Goal: Transaction & Acquisition: Purchase product/service

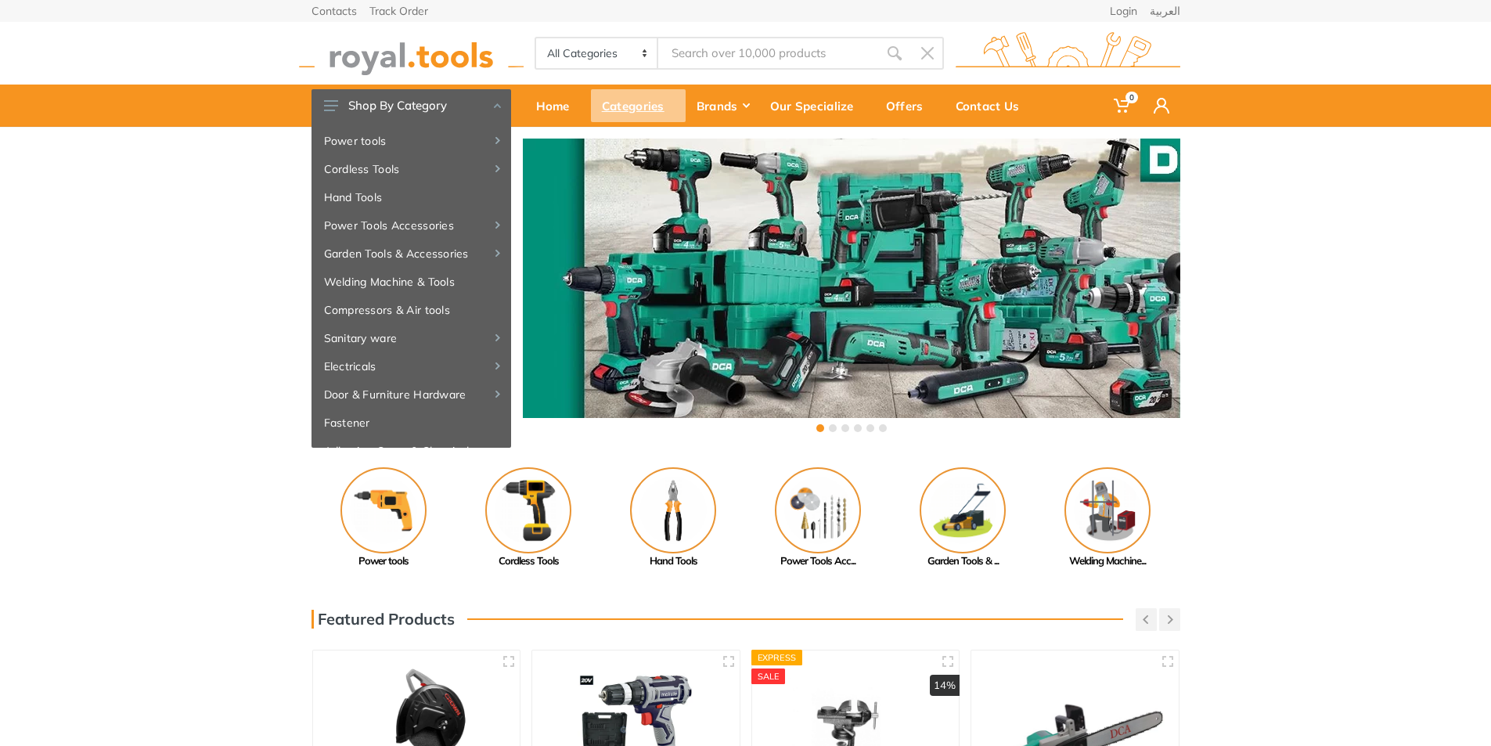
click at [672, 117] on div "Categories" at bounding box center [638, 105] width 95 height 33
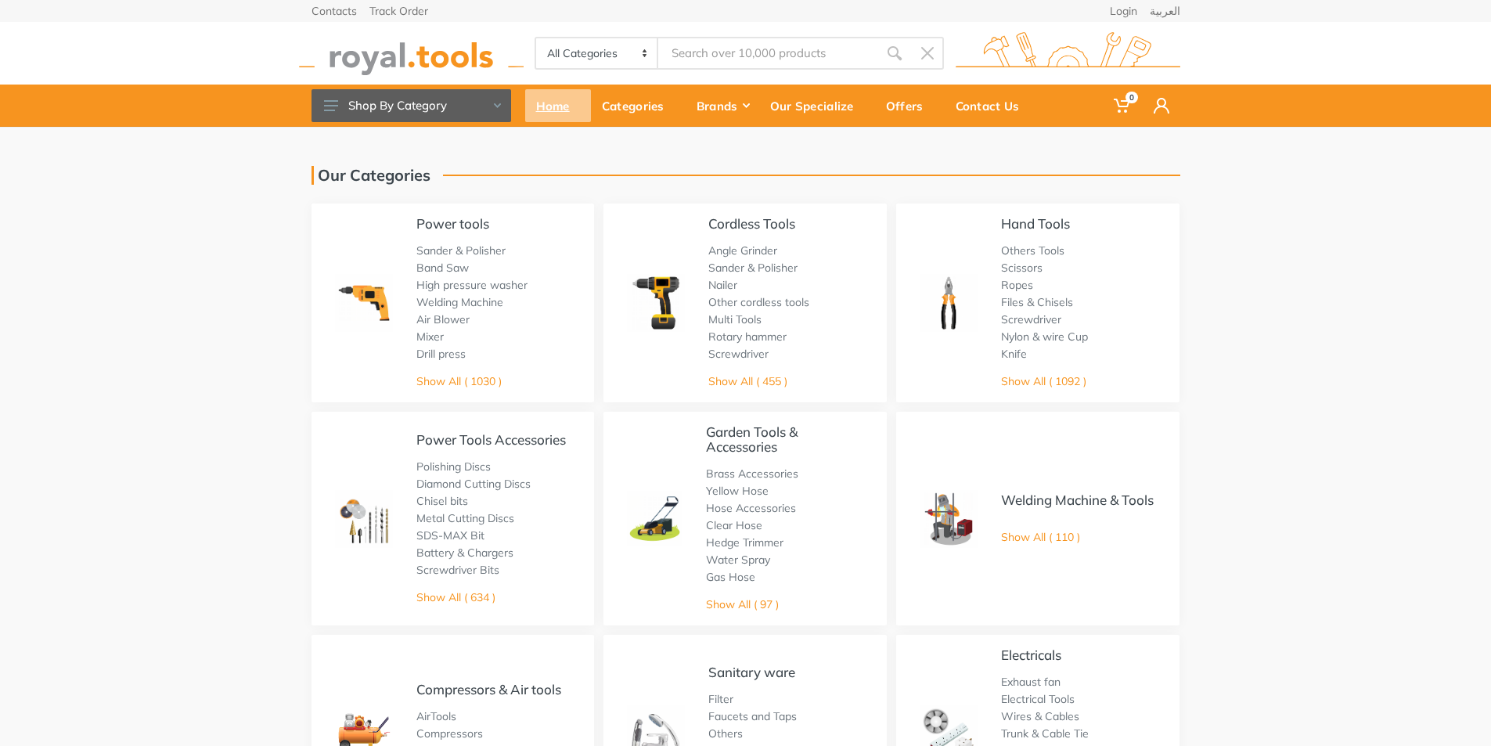
click at [546, 101] on div "Home" at bounding box center [558, 105] width 66 height 33
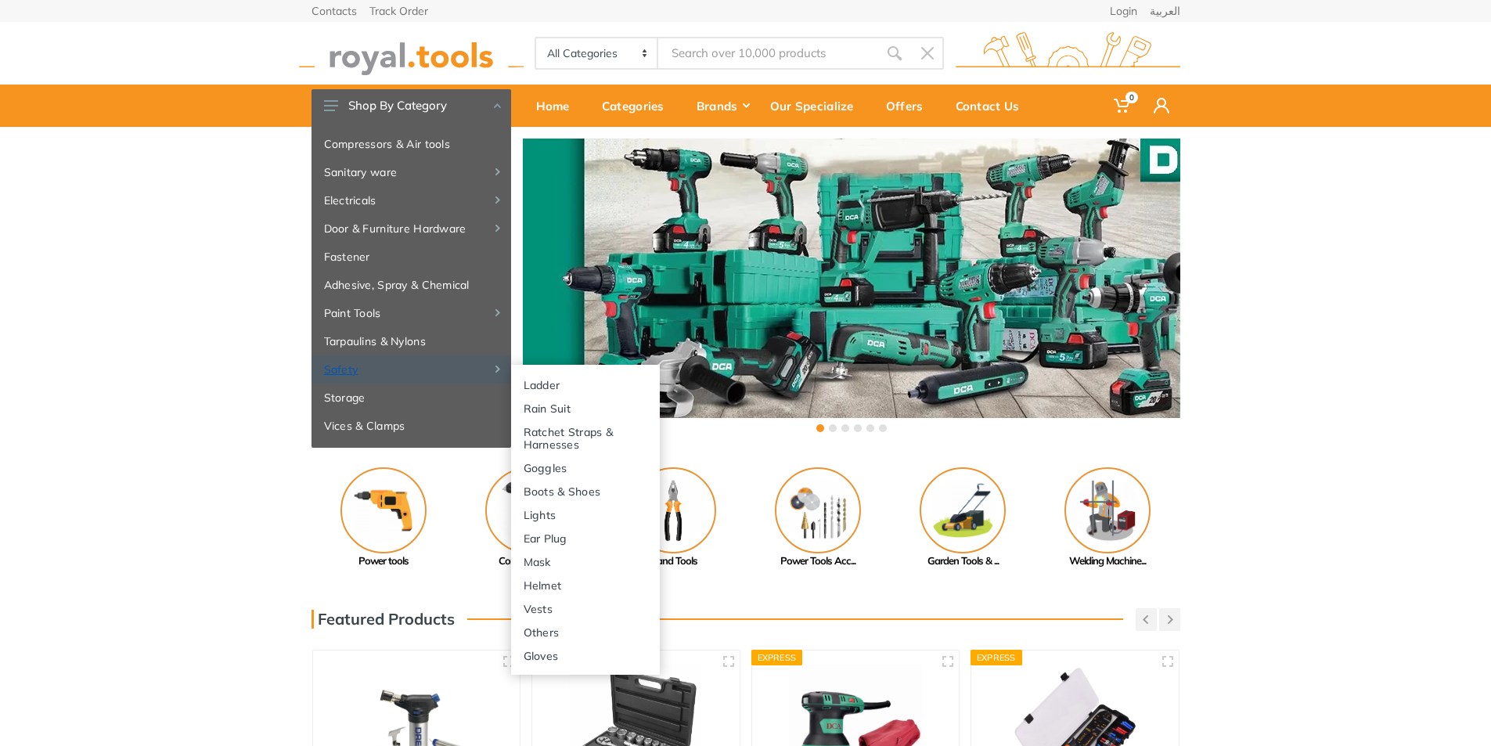
scroll to position [169, 0]
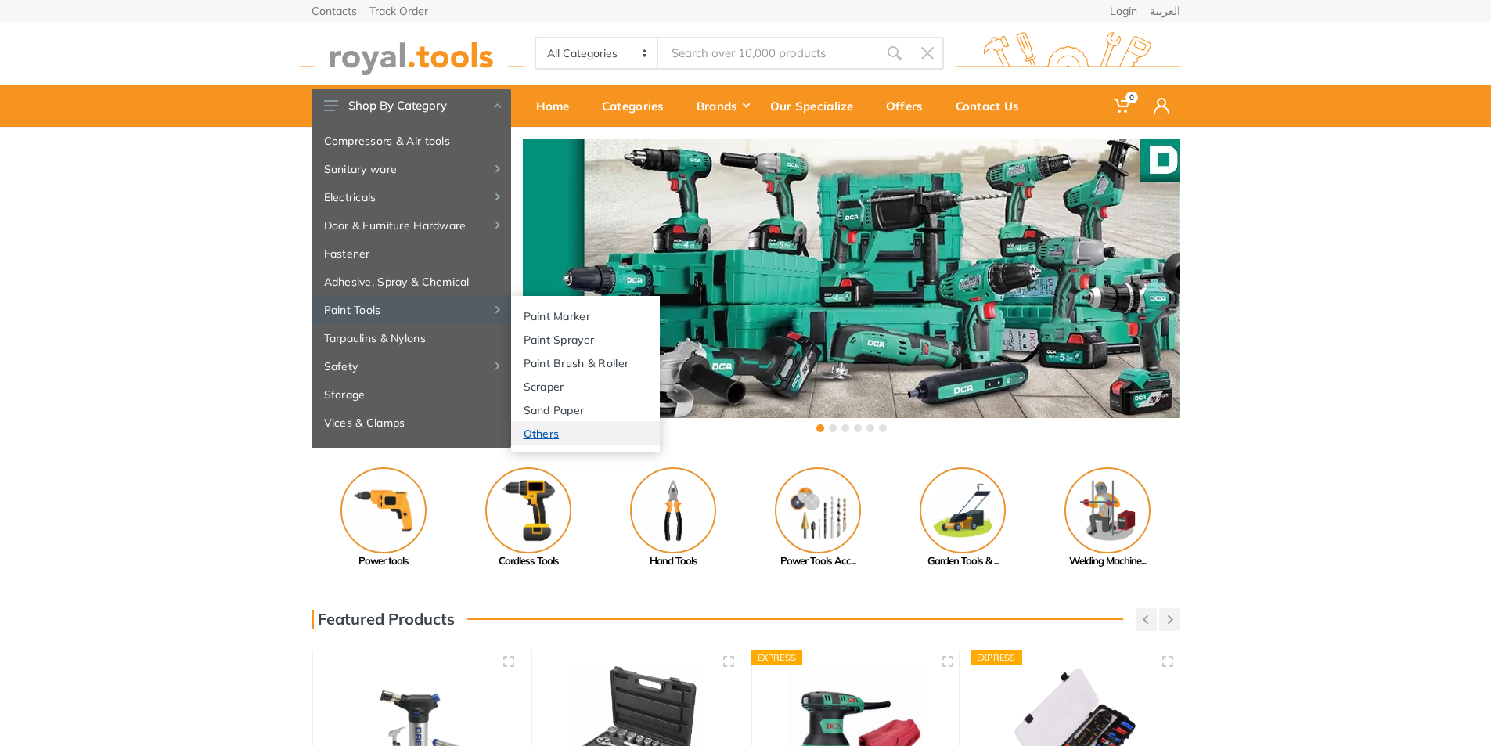
click at [556, 431] on link "Others" at bounding box center [585, 432] width 149 height 23
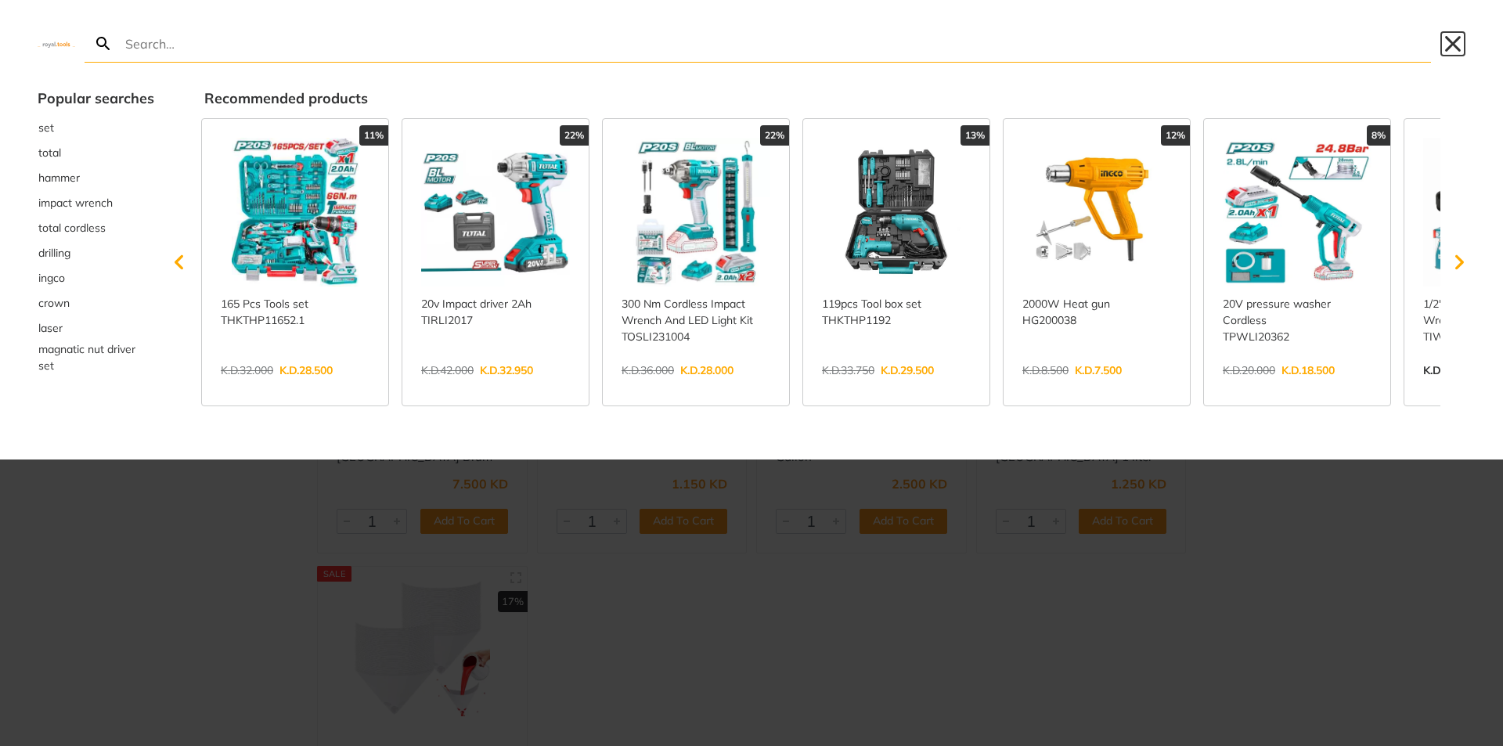
click at [1447, 45] on button "Close" at bounding box center [1452, 43] width 25 height 25
type input "r"
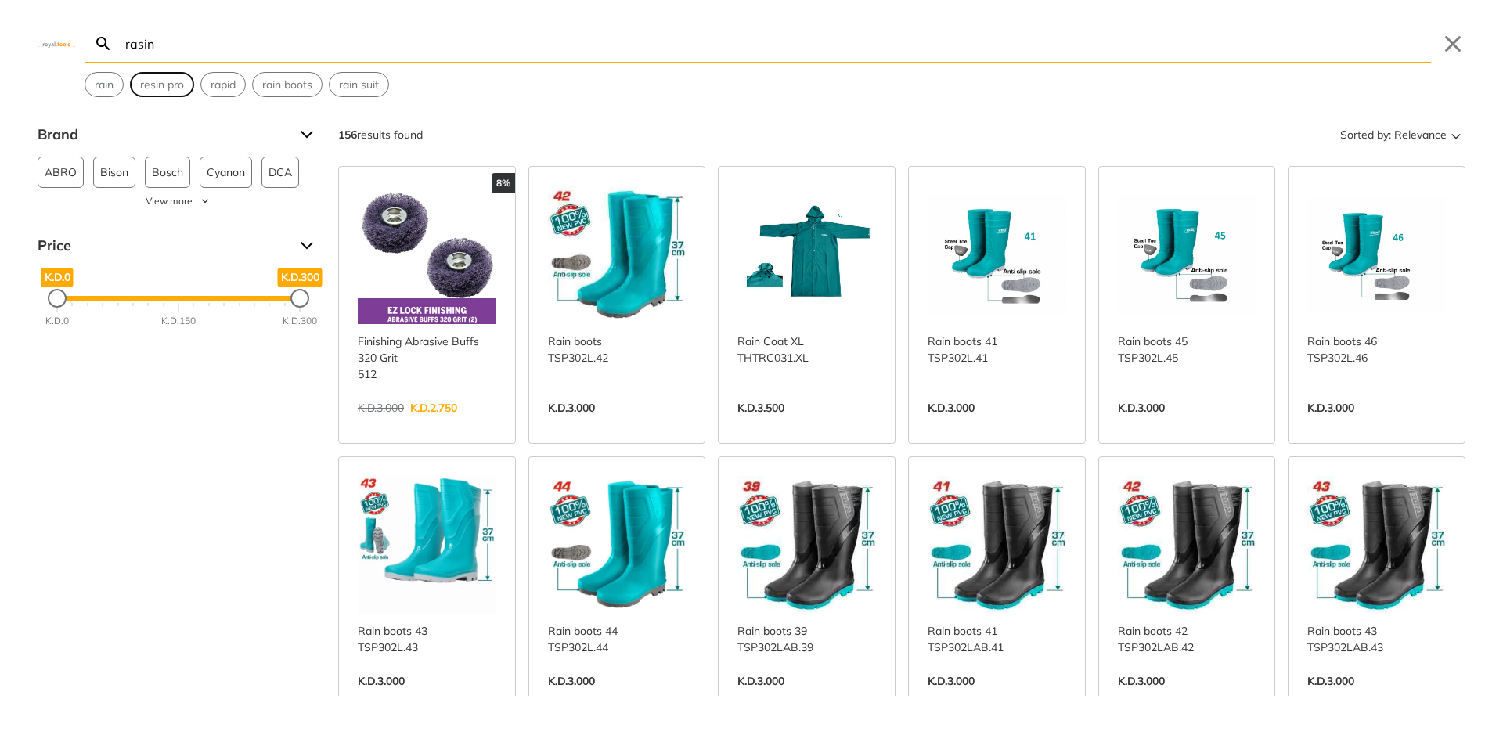
click at [172, 90] on span "resin pro" at bounding box center [162, 85] width 44 height 16
type input "resin pro"
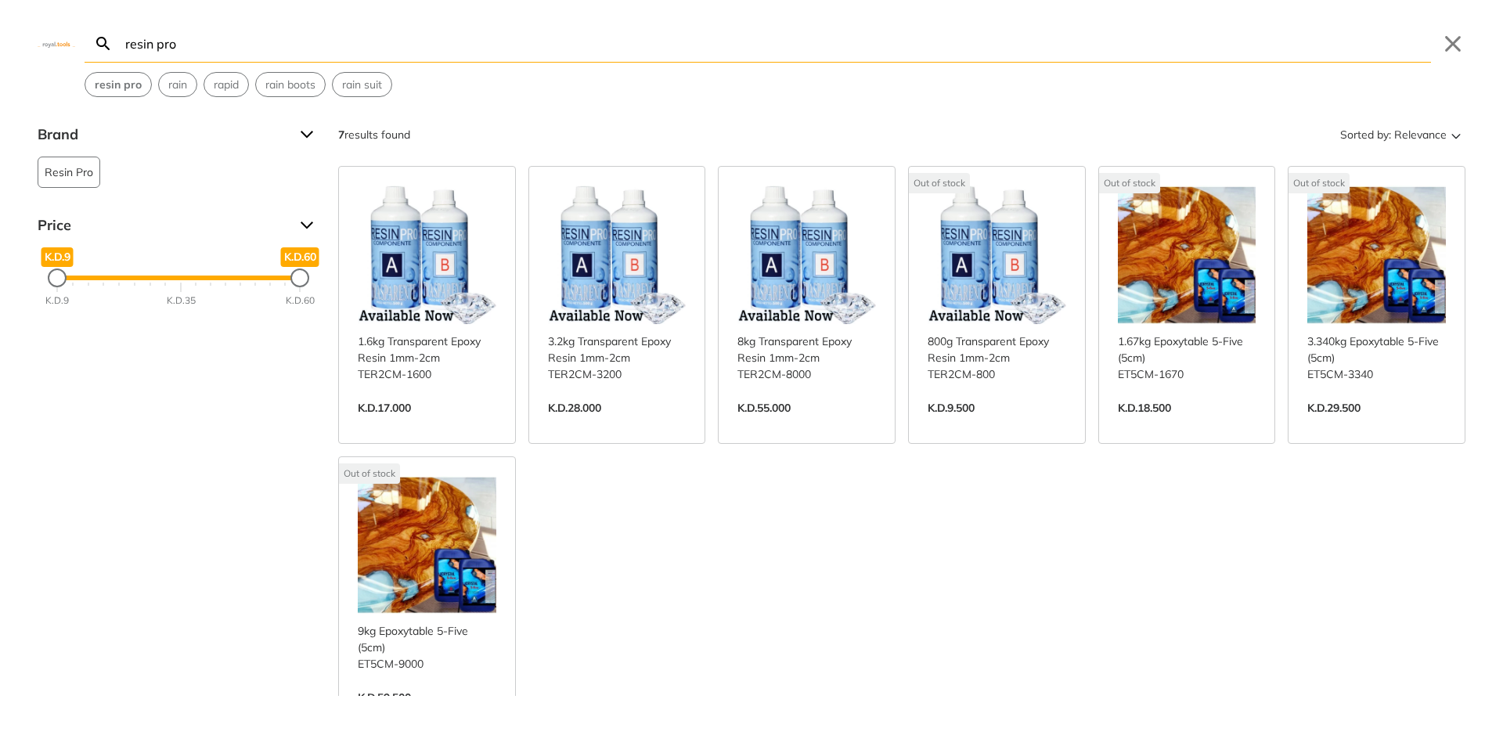
click at [1325, 424] on link "View more →" at bounding box center [1376, 424] width 139 height 0
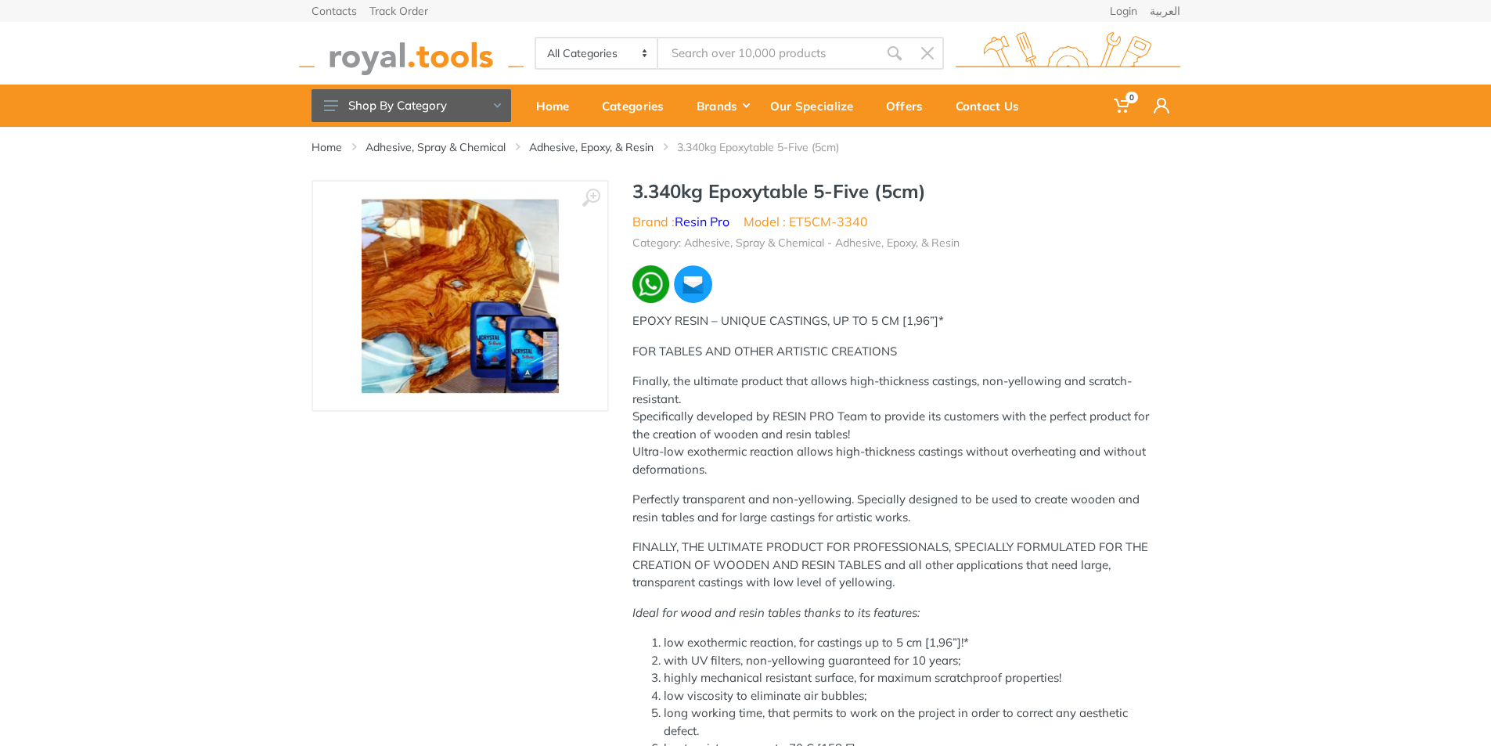
click at [477, 367] on img at bounding box center [460, 295] width 197 height 197
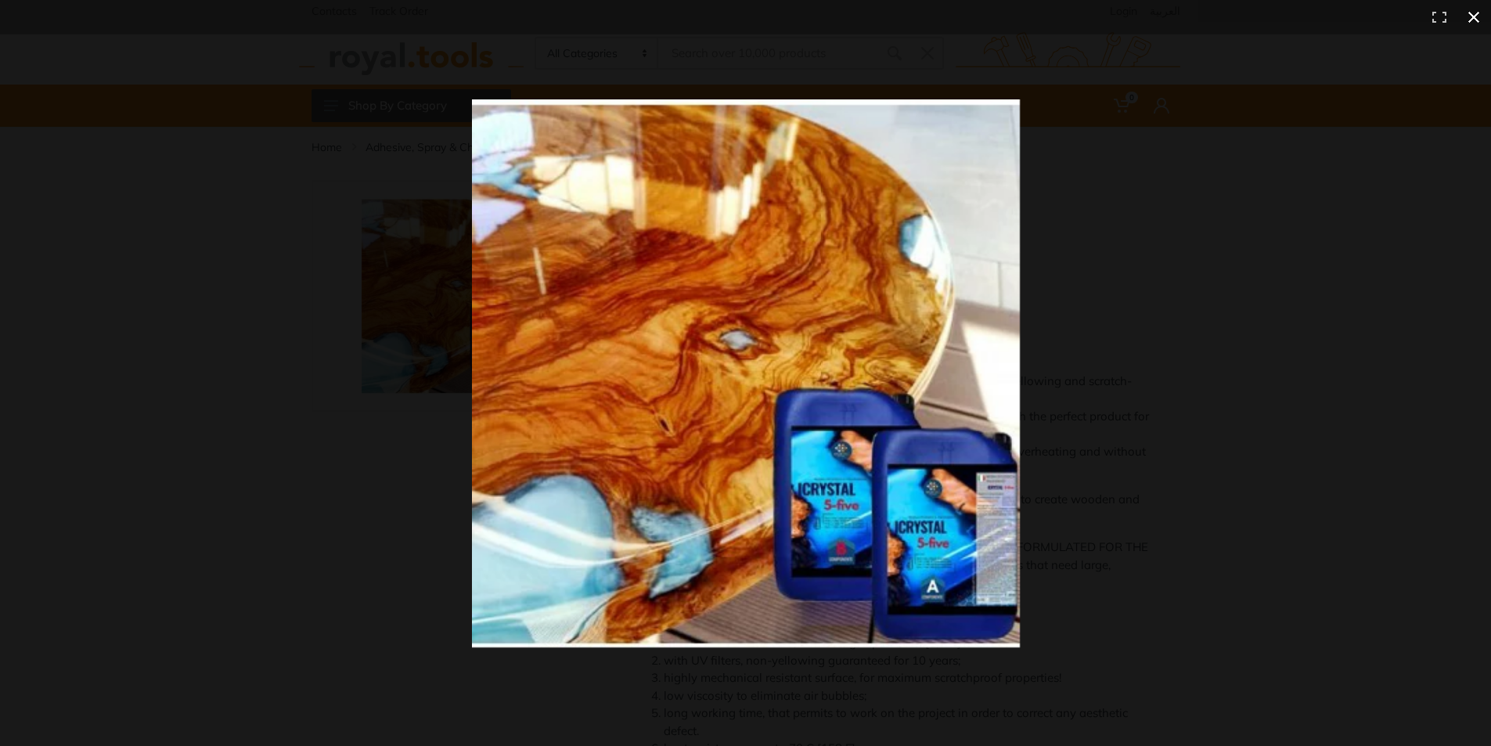
click at [396, 368] on div at bounding box center [745, 373] width 1491 height 746
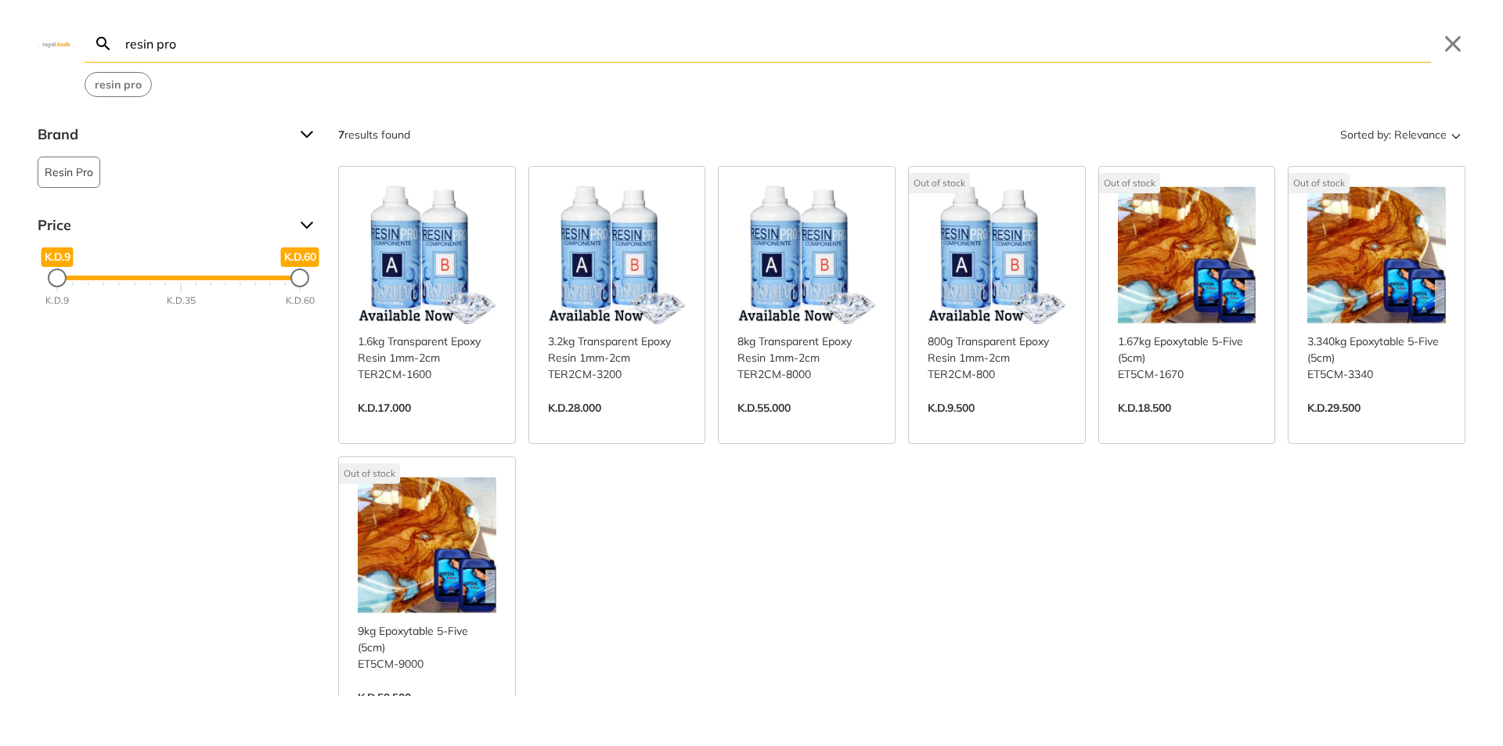
click at [375, 424] on link "View more →" at bounding box center [427, 424] width 139 height 0
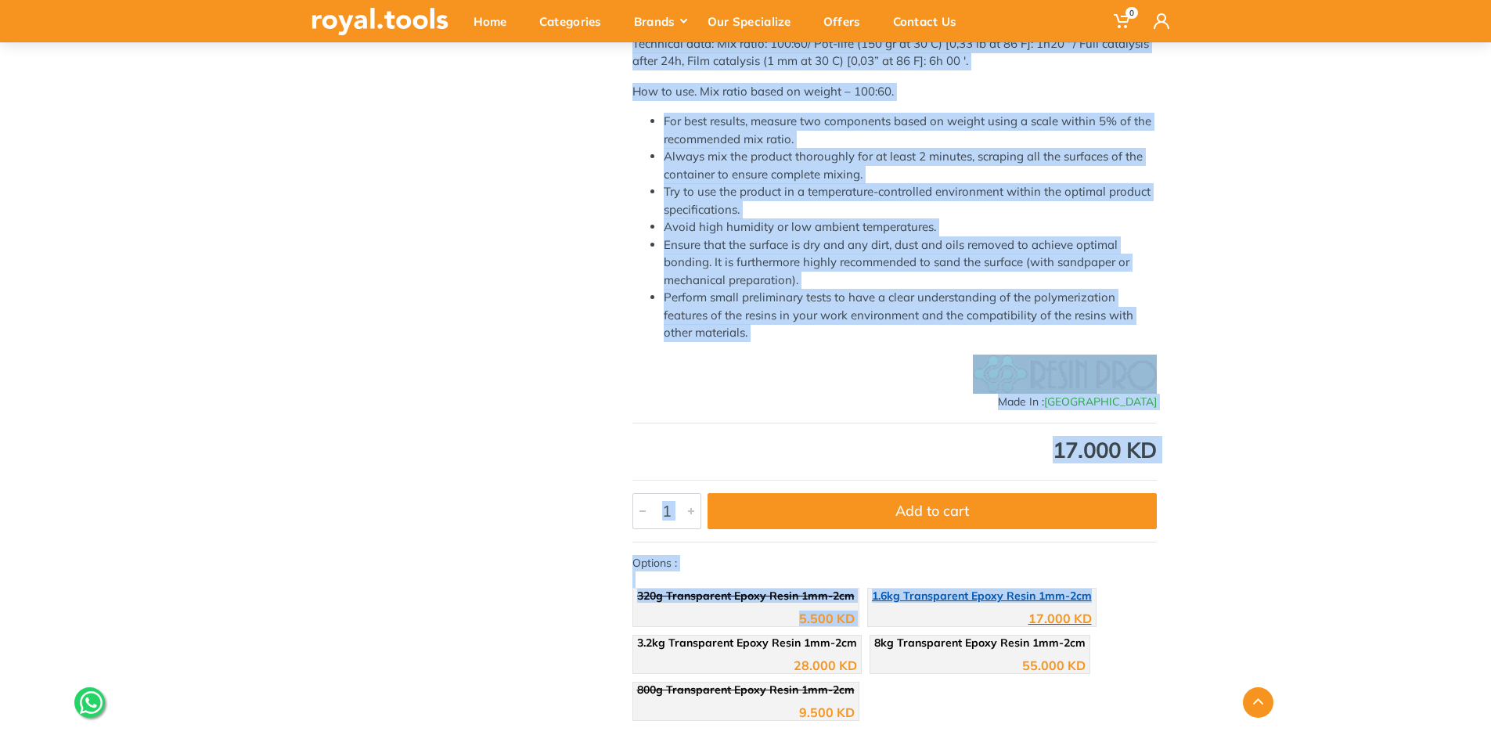
scroll to position [626, 0]
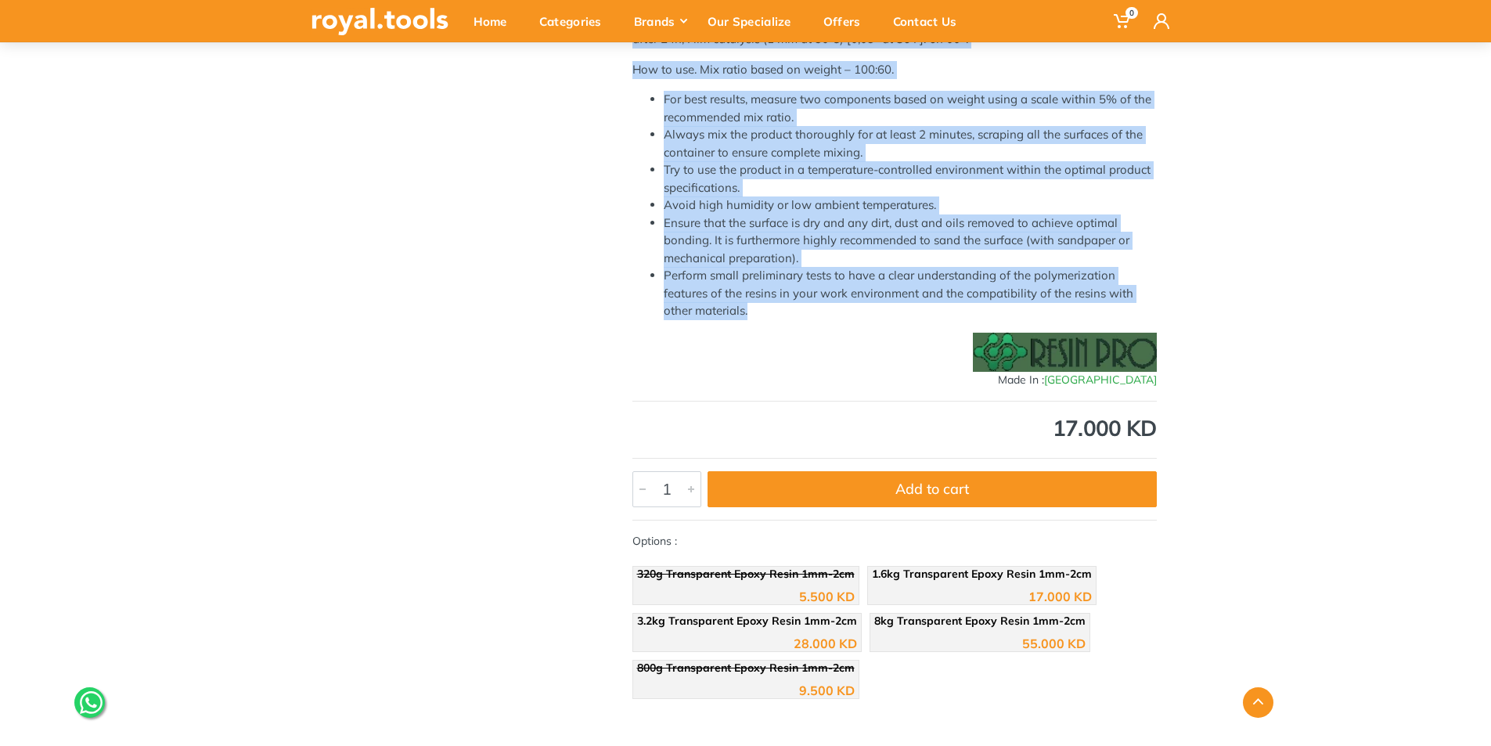
drag, startPoint x: 708, startPoint y: 319, endPoint x: 823, endPoint y: 326, distance: 115.2
click at [823, 326] on div "1.6kg Transparent Epoxy Resin 1mm-2cm Brand : Resin Pro Model : TER2CM-1600 Cat…" at bounding box center [894, 130] width 571 height 1153
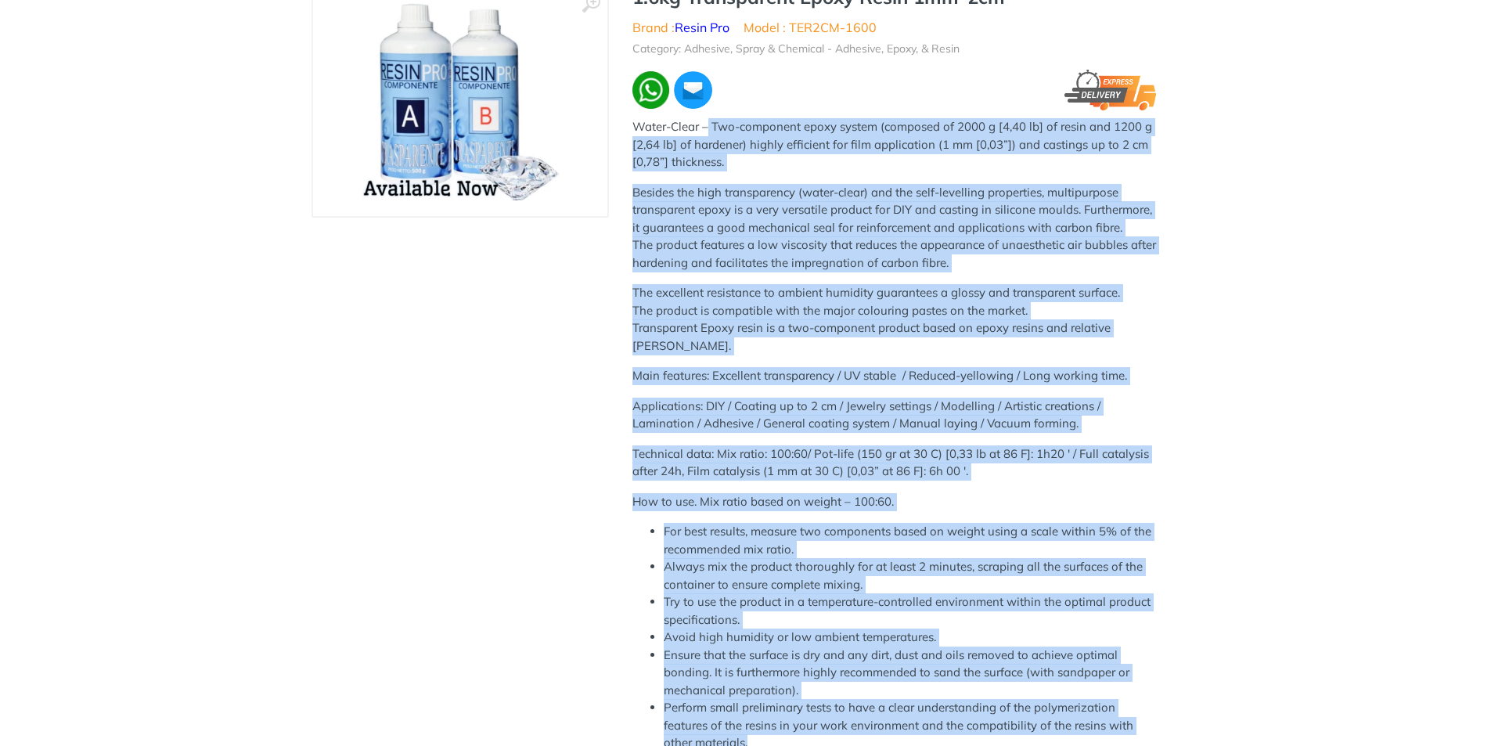
scroll to position [0, 0]
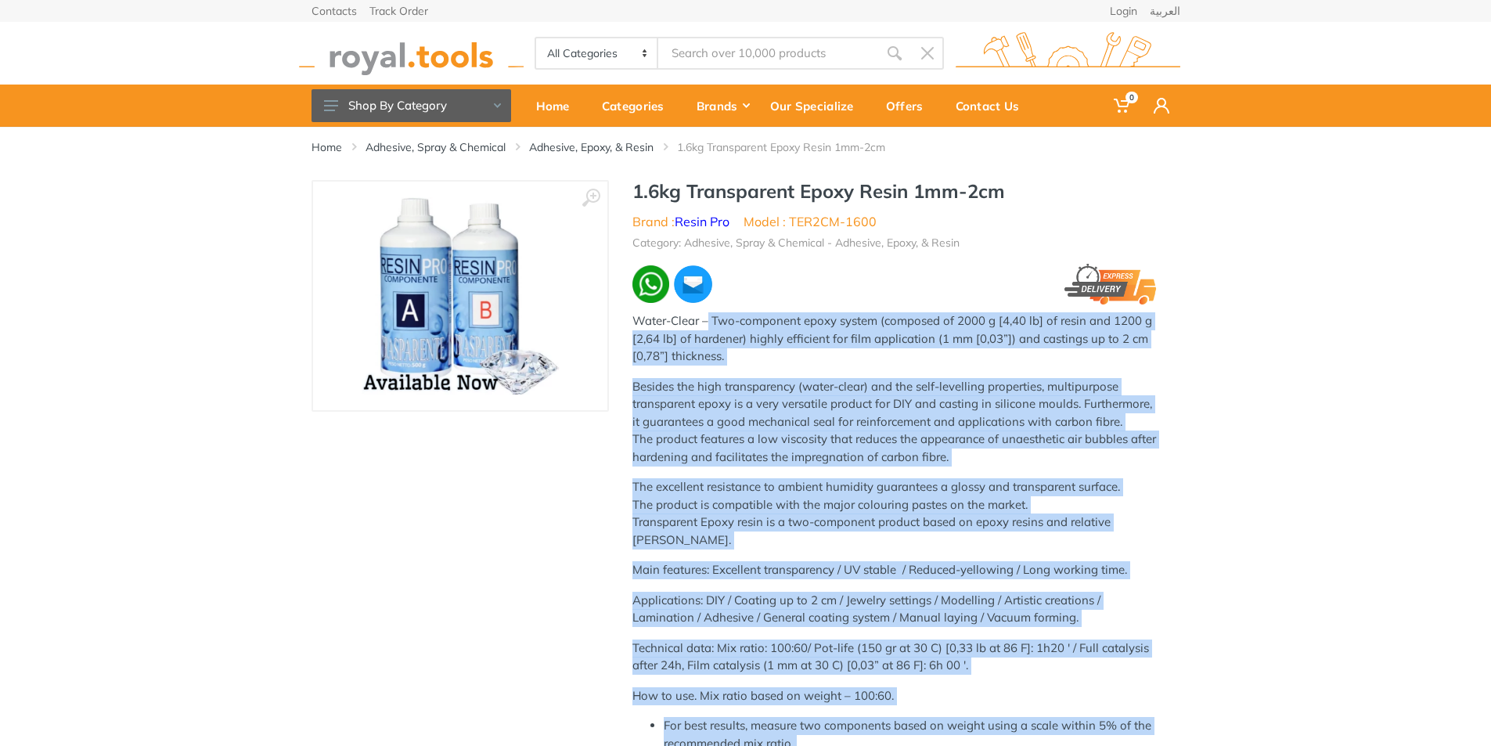
click at [784, 330] on p "Water-Clear – Two-component epoxy system (composed of 2000 g [4,40 lb] of resin…" at bounding box center [895, 338] width 525 height 53
click at [1156, 420] on p "Besides the high transparency (water-clear) and the self-levelling properties, …" at bounding box center [895, 422] width 525 height 88
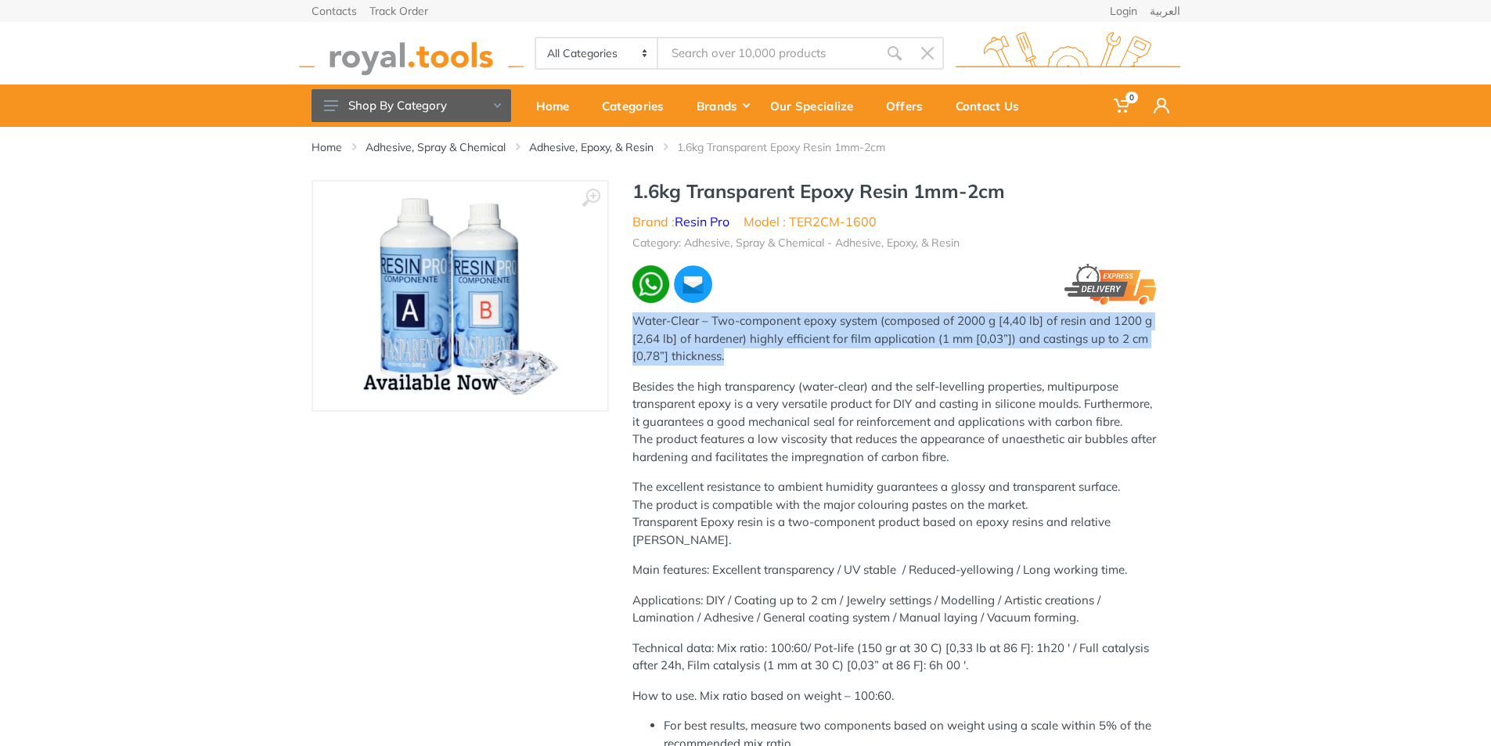
drag, startPoint x: 634, startPoint y: 319, endPoint x: 862, endPoint y: 363, distance: 232.1
click at [862, 363] on p "Water-Clear – Two-component epoxy system (composed of 2000 g [4,40 lb] of resin…" at bounding box center [895, 338] width 525 height 53
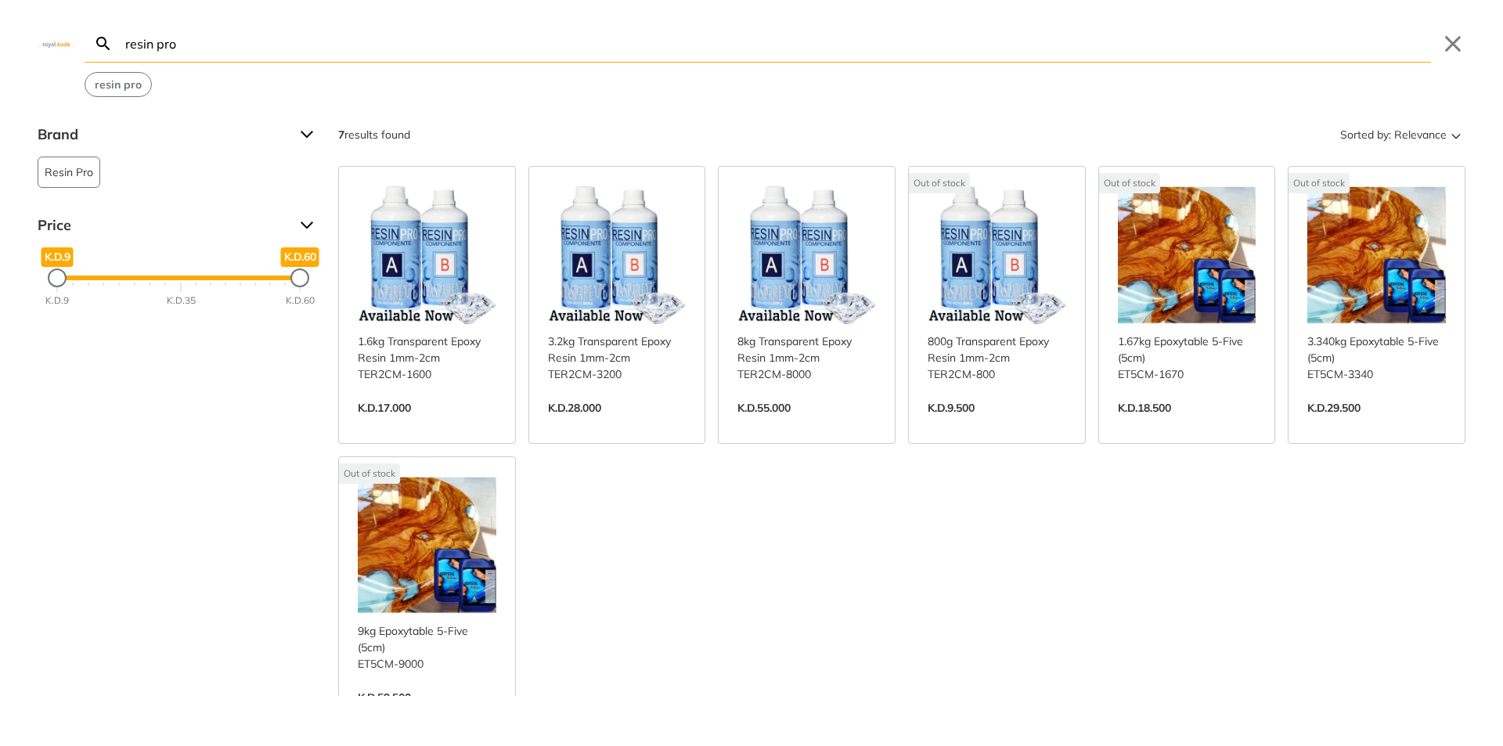
click at [466, 714] on link "View more →" at bounding box center [427, 714] width 139 height 0
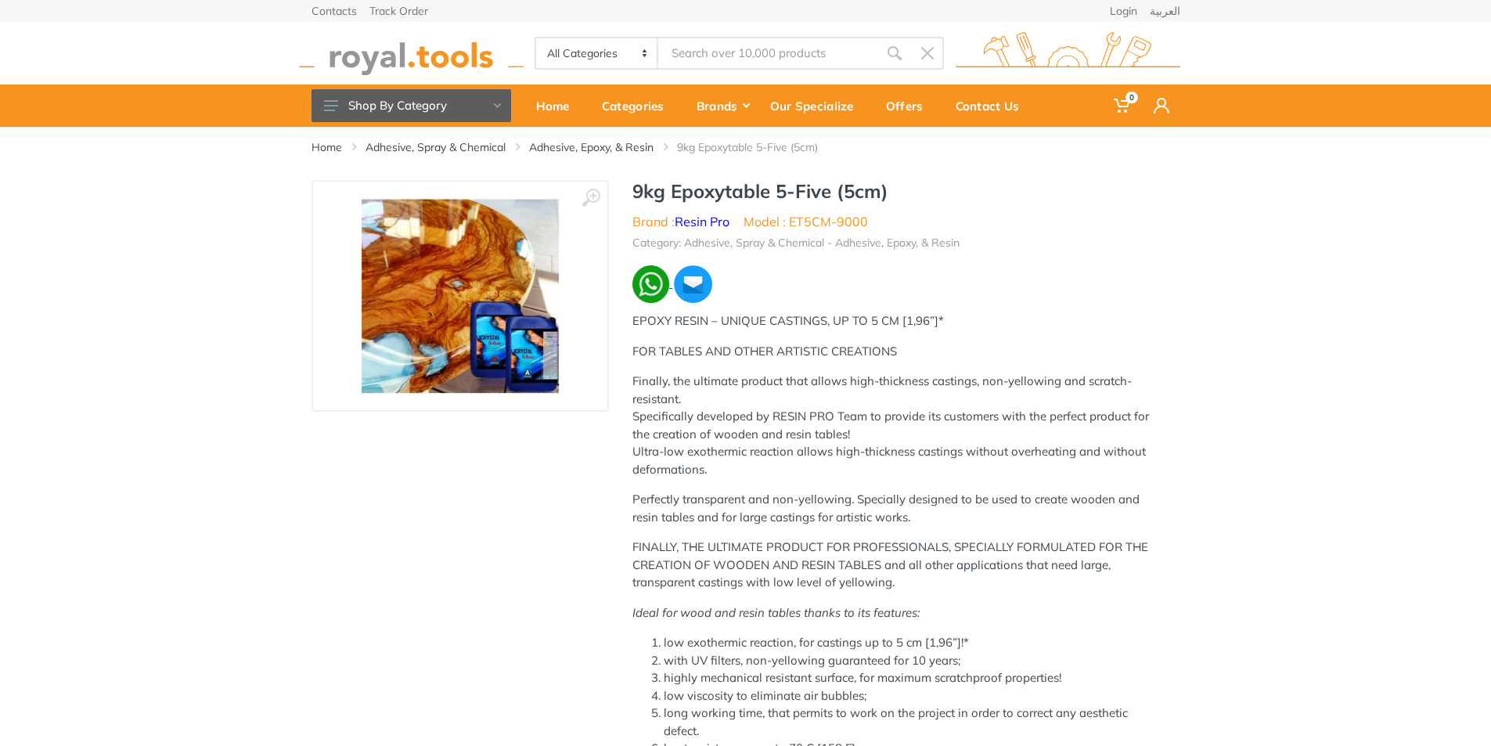
click at [655, 289] on img at bounding box center [652, 284] width 38 height 38
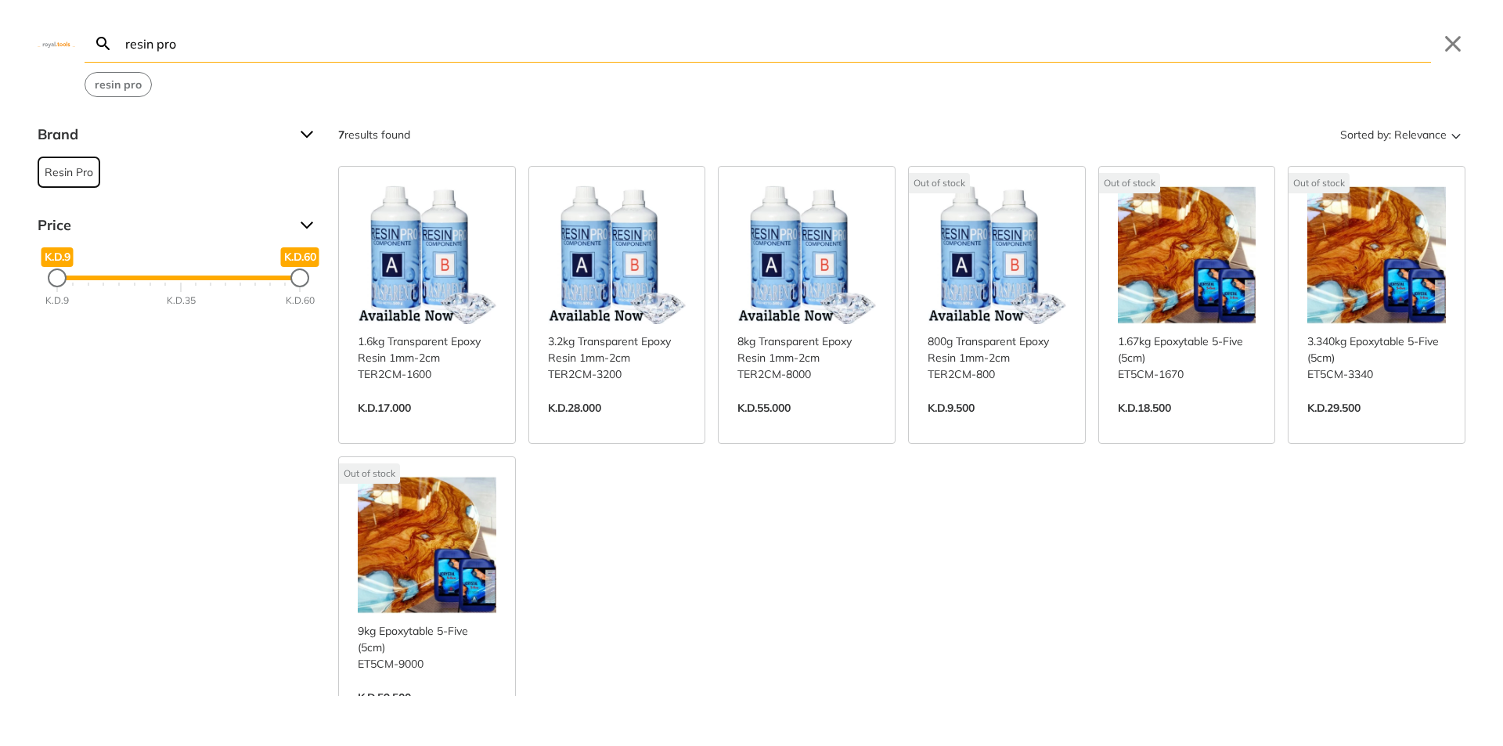
click at [64, 186] on span "Resin Pro" at bounding box center [69, 172] width 49 height 30
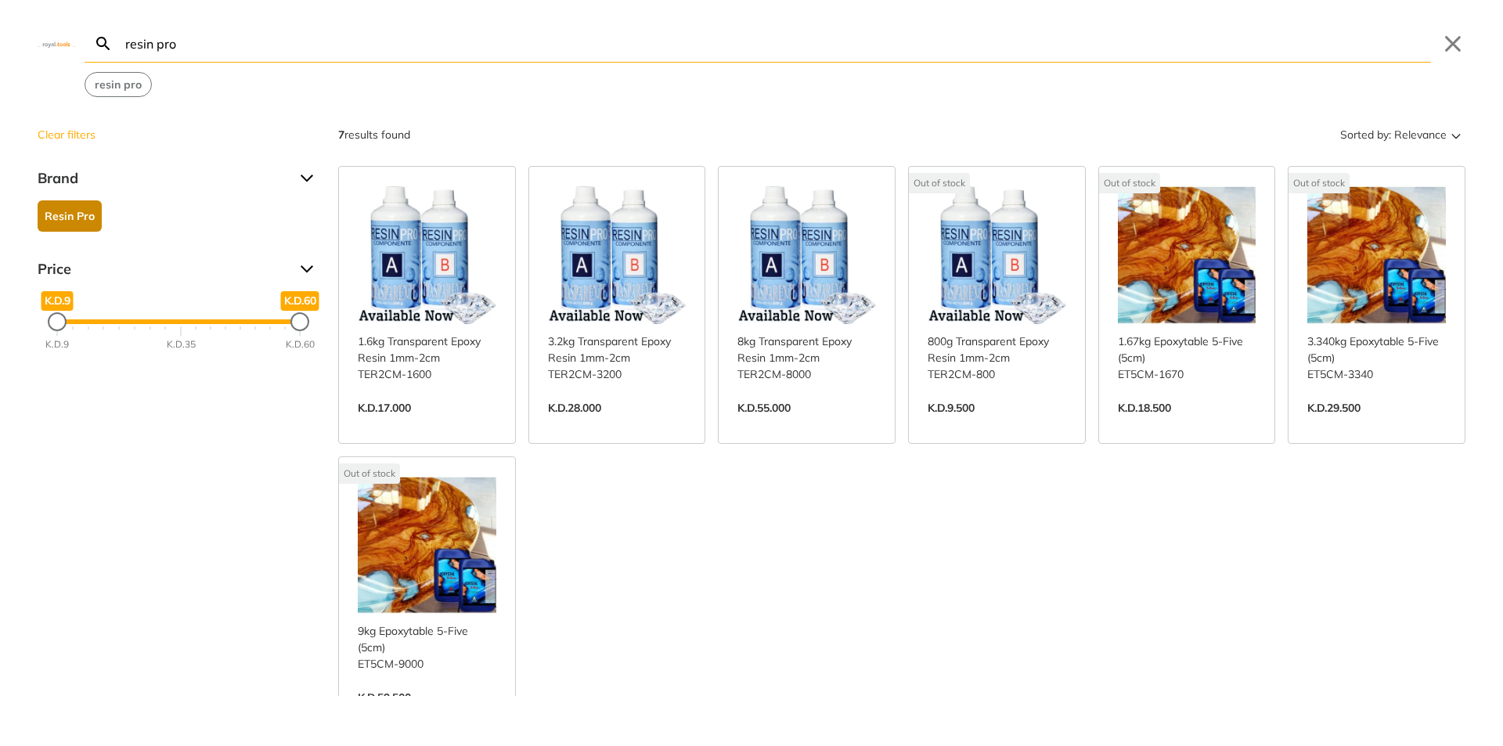
click at [304, 178] on div "Brand" at bounding box center [179, 178] width 282 height 25
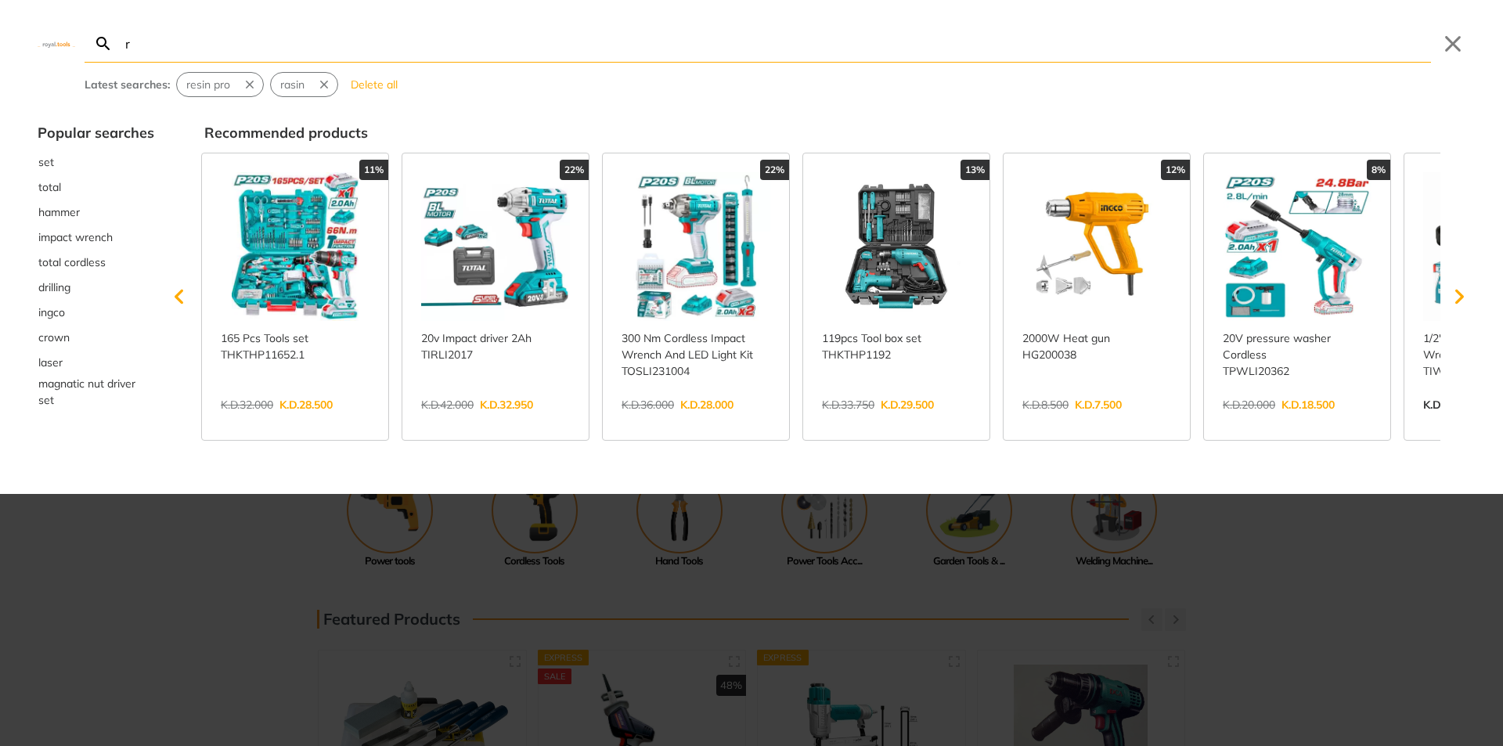
type input "r"
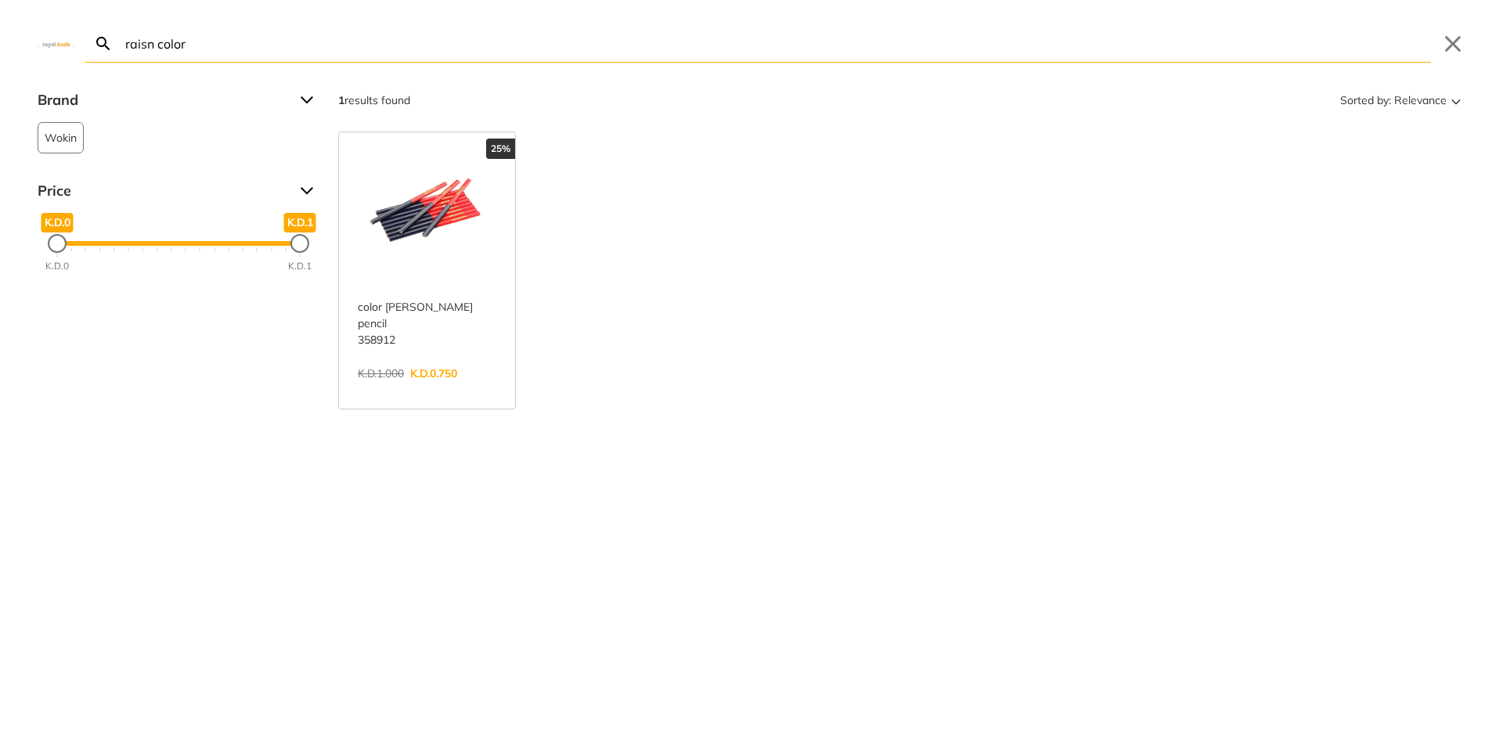
type input "raisn color"
drag, startPoint x: 209, startPoint y: 49, endPoint x: 122, endPoint y: 58, distance: 87.3
click at [122, 58] on input "raisn color" at bounding box center [776, 43] width 1309 height 37
